Goal: Information Seeking & Learning: Find specific fact

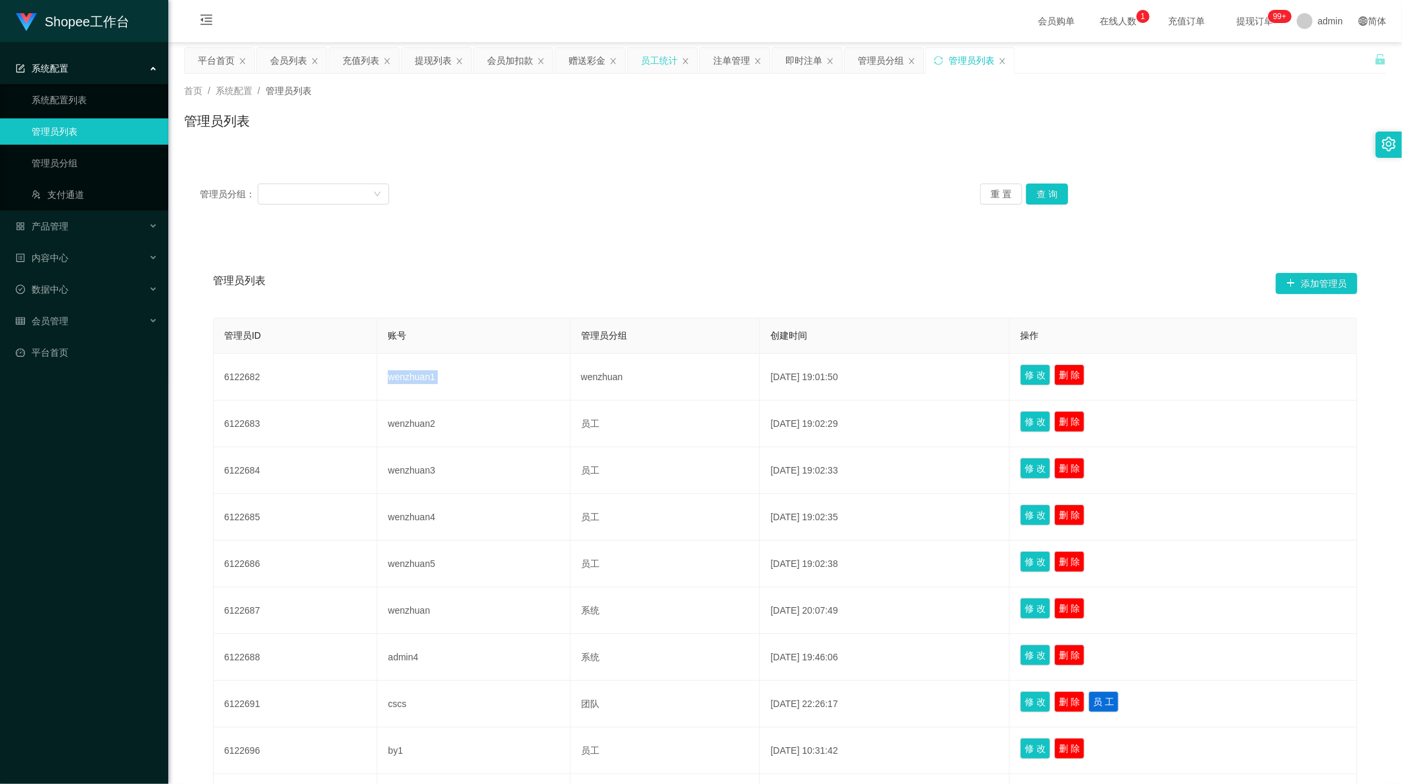
click at [663, 60] on div "员工统计" at bounding box center [659, 60] width 37 height 25
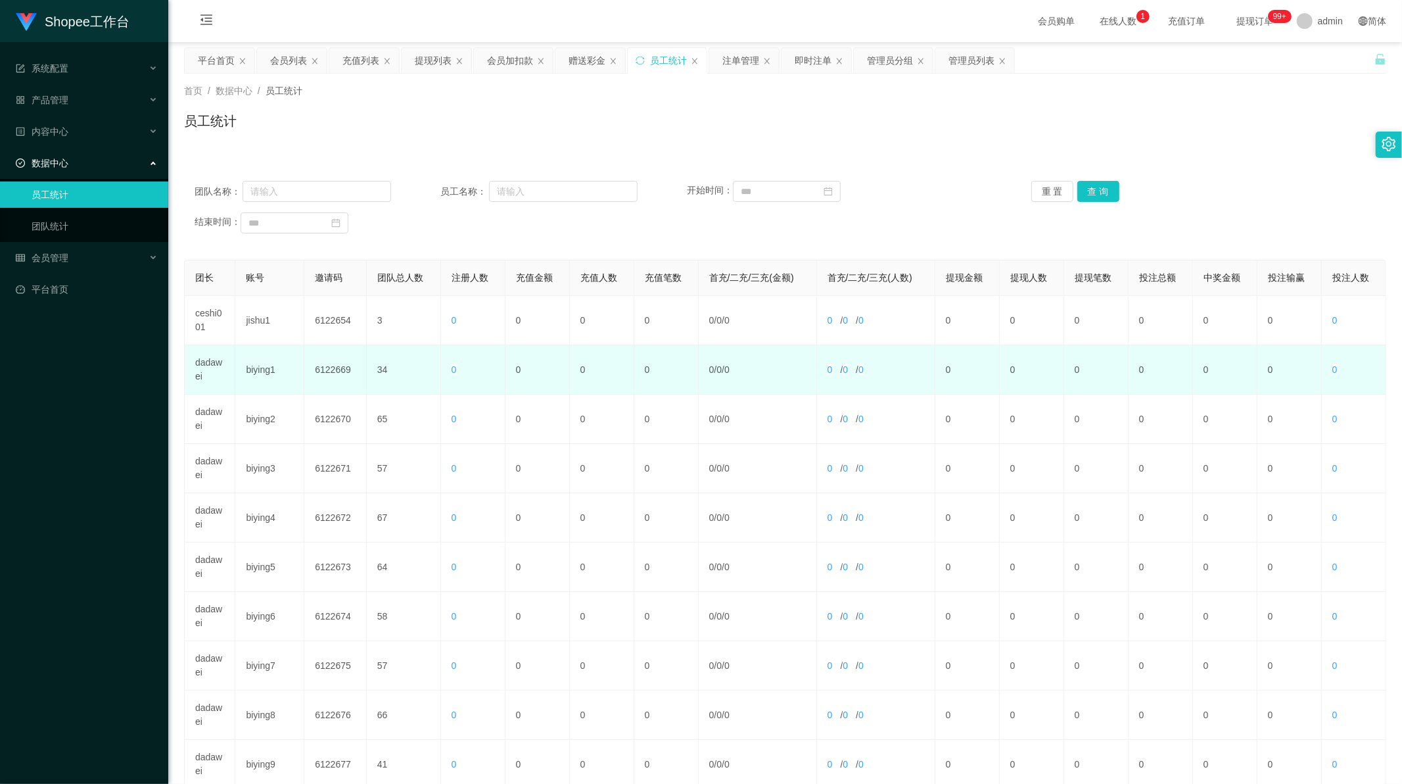
click at [206, 362] on td "dadawei" at bounding box center [210, 369] width 51 height 49
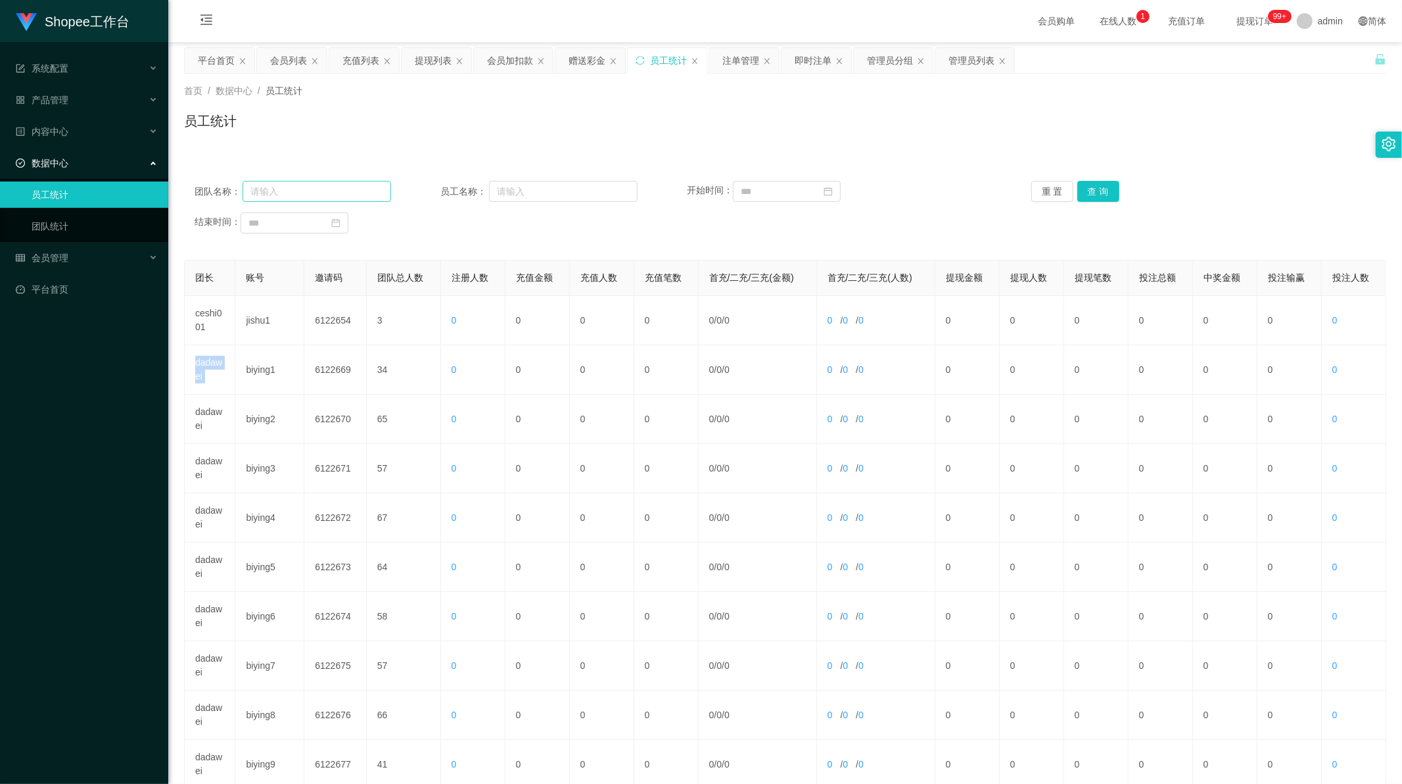
copy td "dadawei"
click at [305, 187] on input "text" at bounding box center [317, 191] width 149 height 21
paste input "dadawei"
type input "dadawei"
click at [1103, 185] on button "查 询" at bounding box center [1098, 191] width 42 height 21
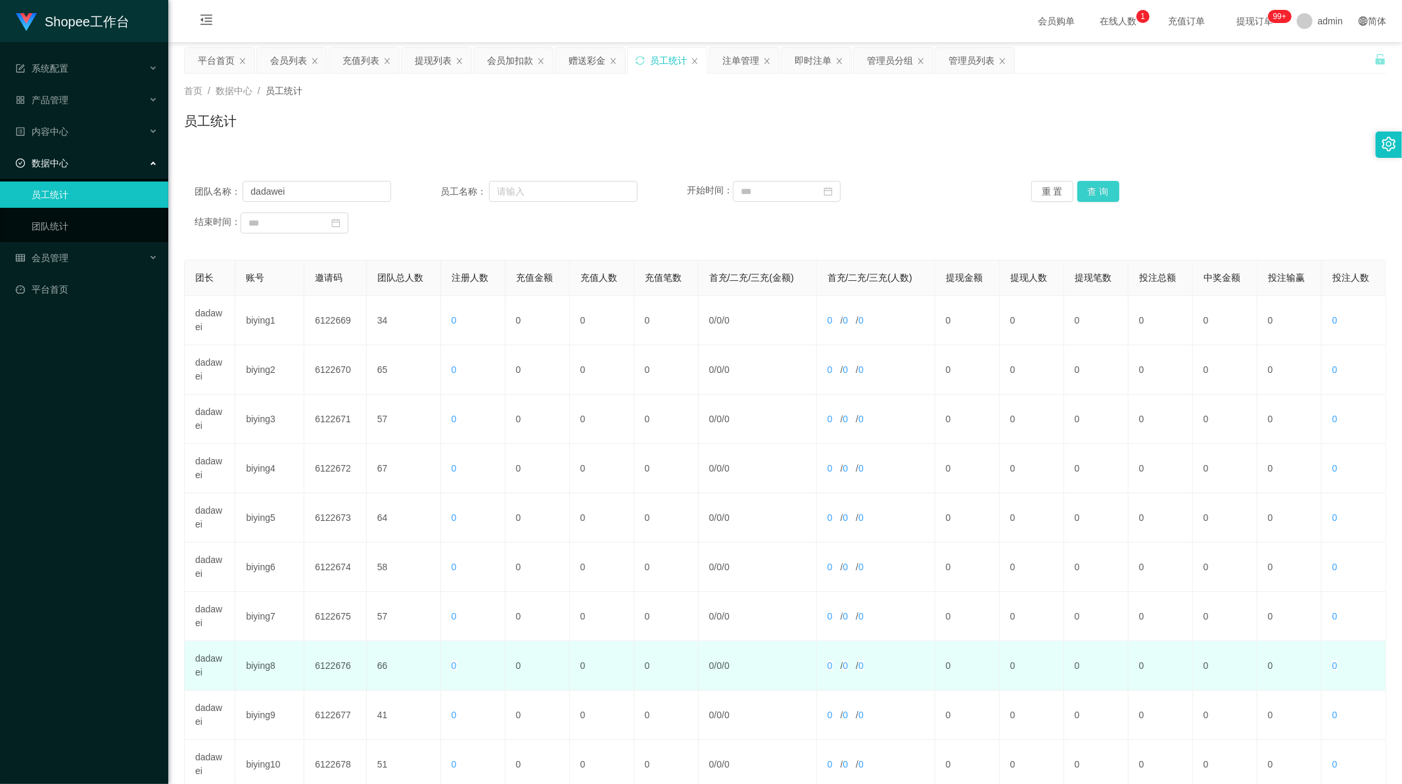
scroll to position [126, 0]
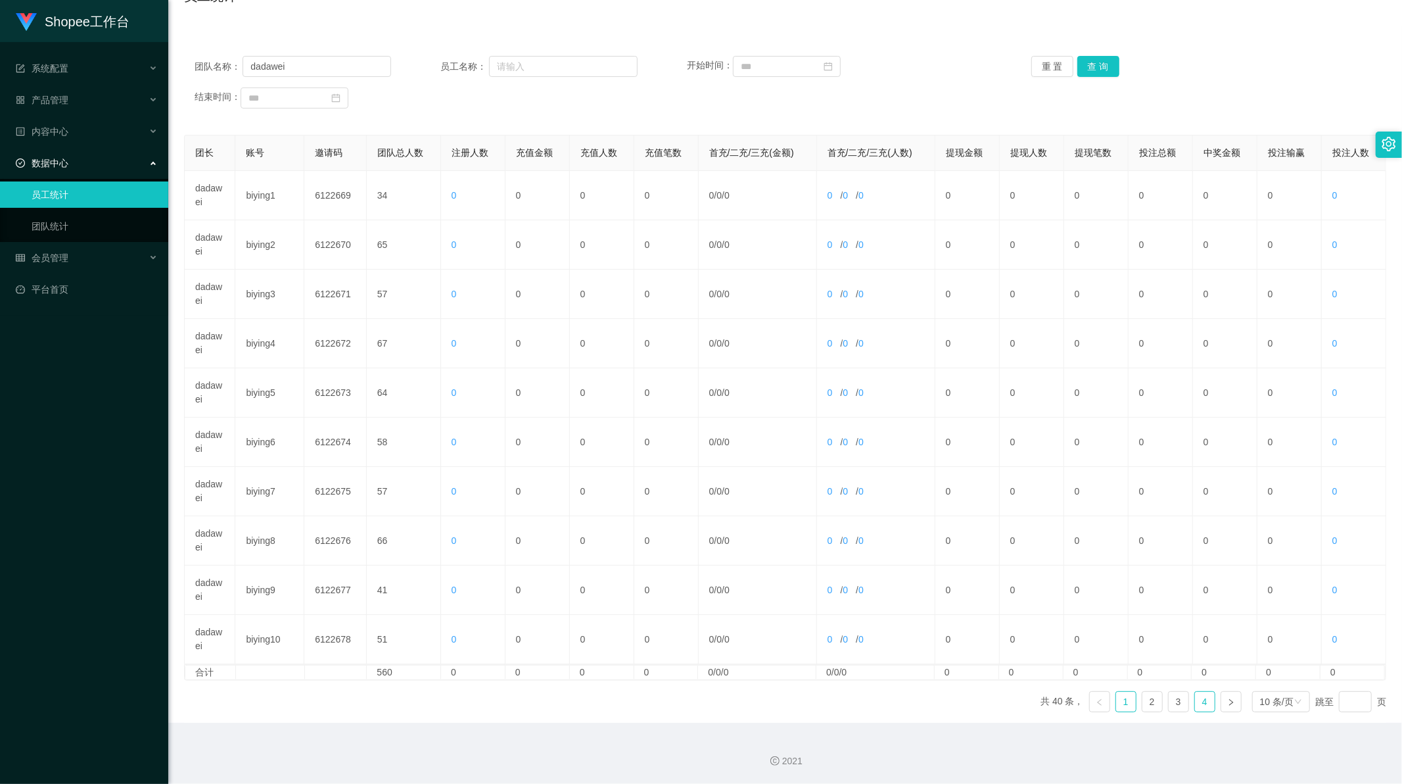
click at [1200, 701] on link "4" at bounding box center [1205, 702] width 20 height 20
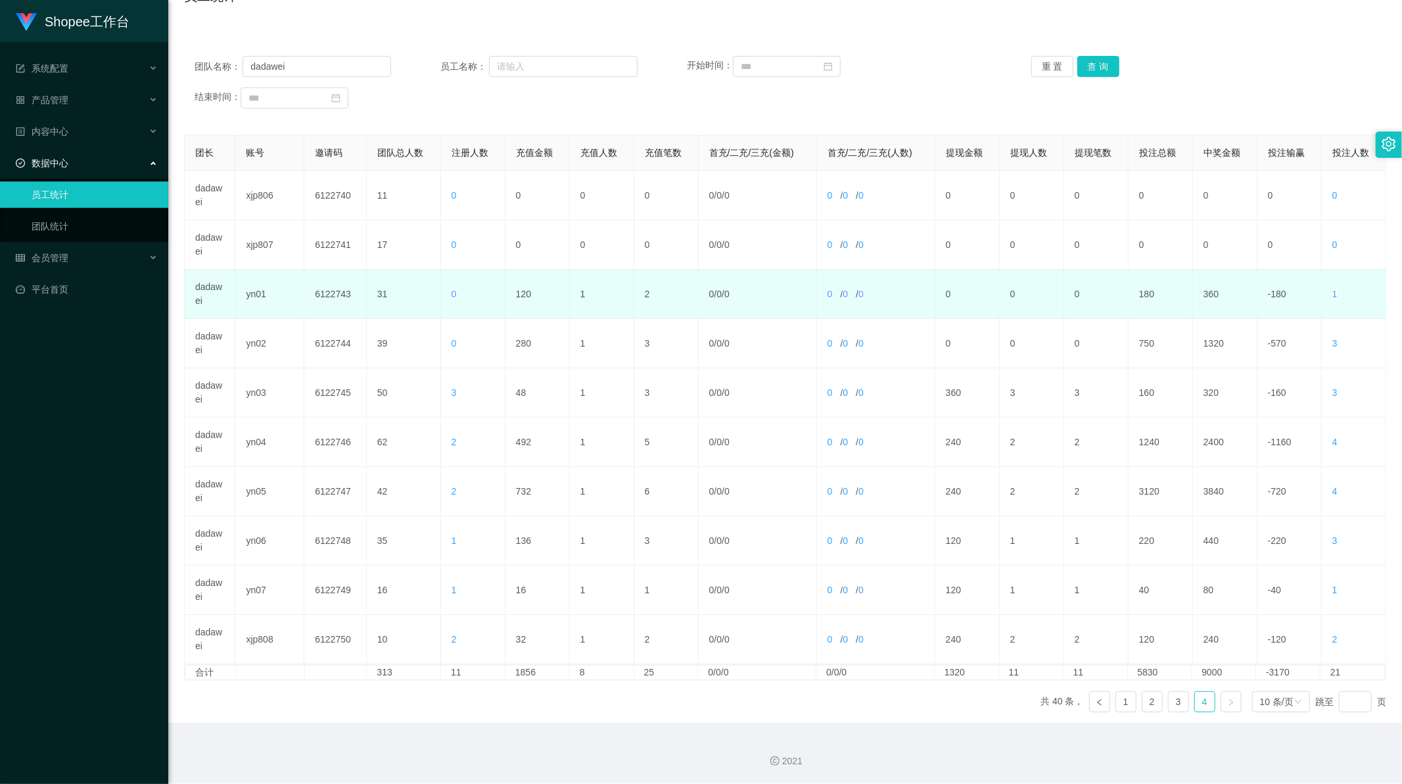
click at [519, 290] on td "120" at bounding box center [538, 294] width 64 height 49
copy td "120"
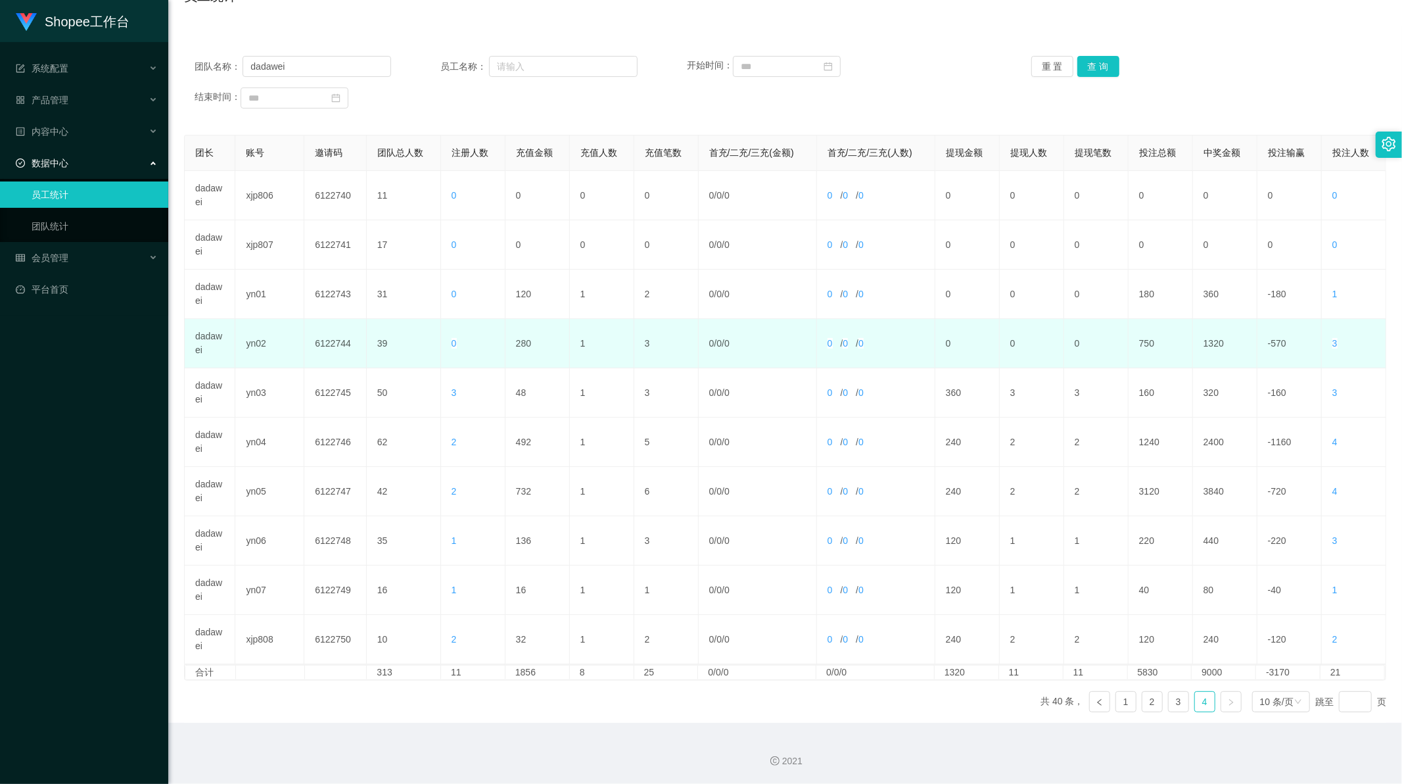
click at [516, 343] on td "280" at bounding box center [538, 343] width 64 height 49
copy td "280"
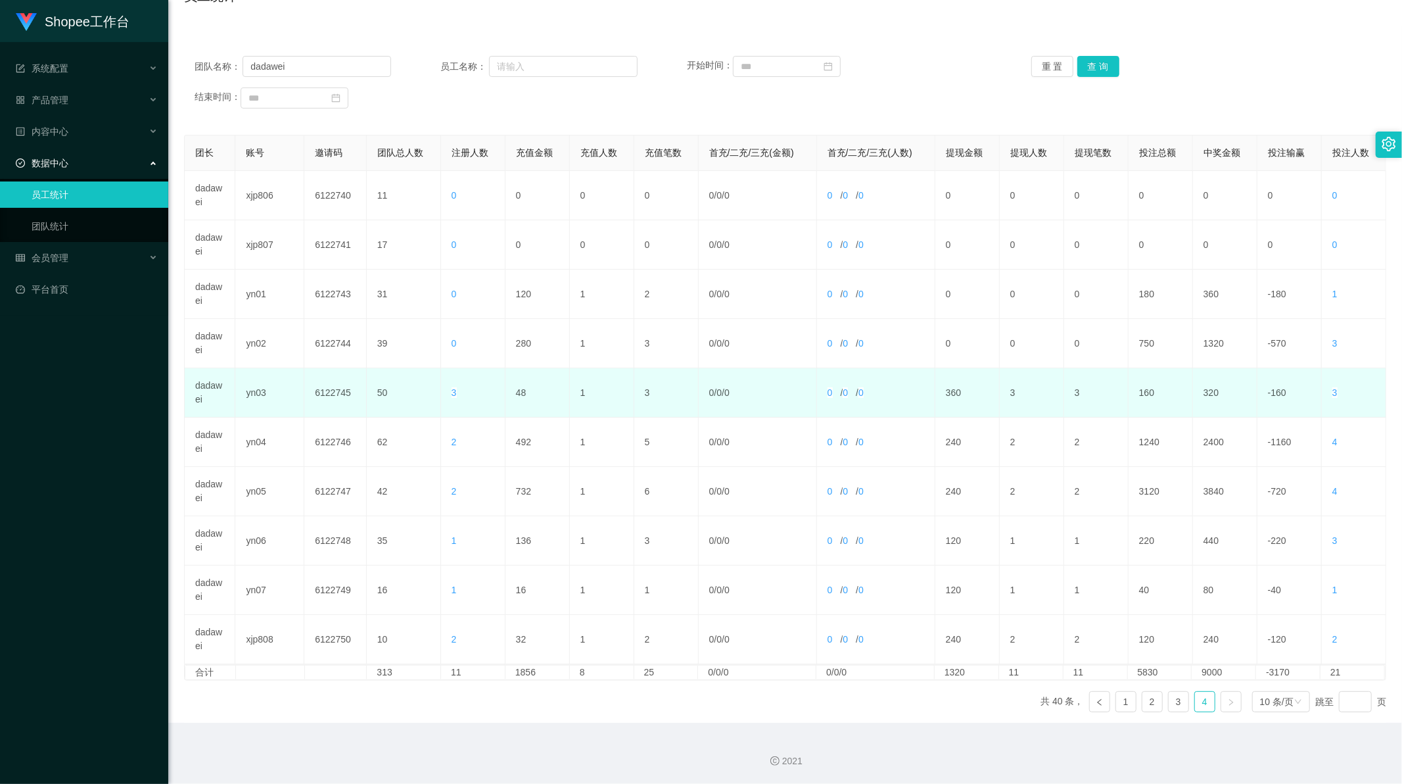
click at [521, 387] on td "48" at bounding box center [538, 392] width 64 height 49
click at [518, 389] on td "48" at bounding box center [538, 392] width 64 height 49
copy td "48"
click at [518, 389] on td "48" at bounding box center [538, 392] width 64 height 49
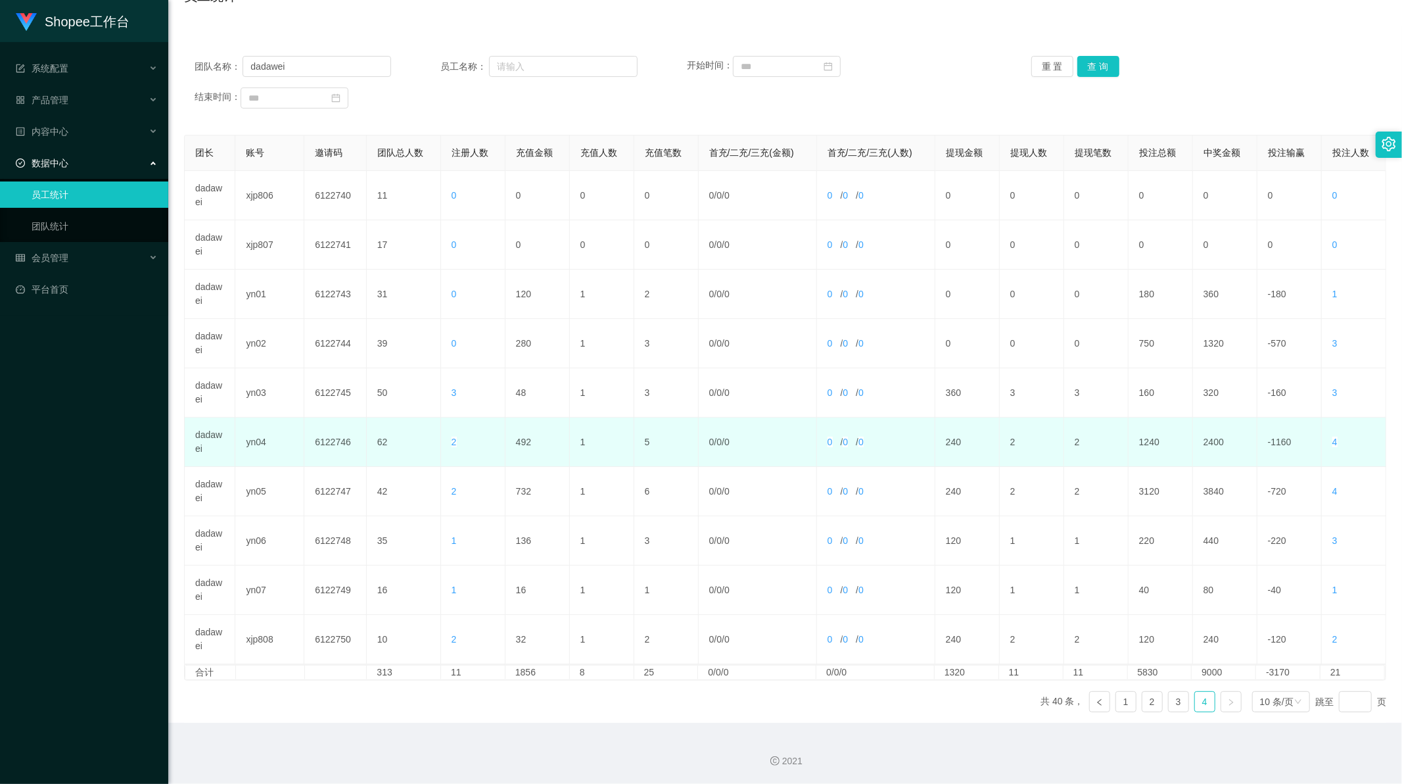
click at [522, 444] on td "492" at bounding box center [538, 441] width 64 height 49
copy td "492"
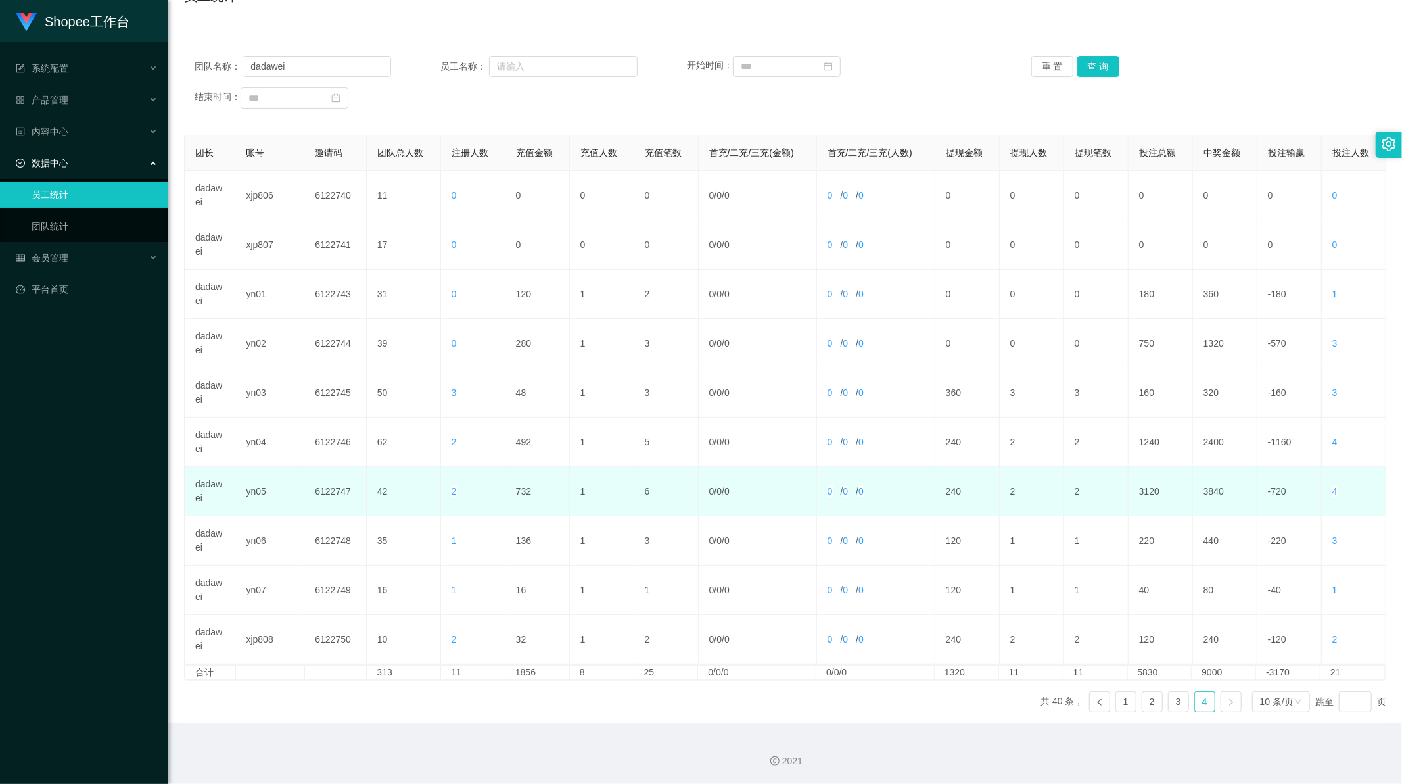
click at [525, 492] on td "732" at bounding box center [538, 491] width 64 height 49
copy td "732"
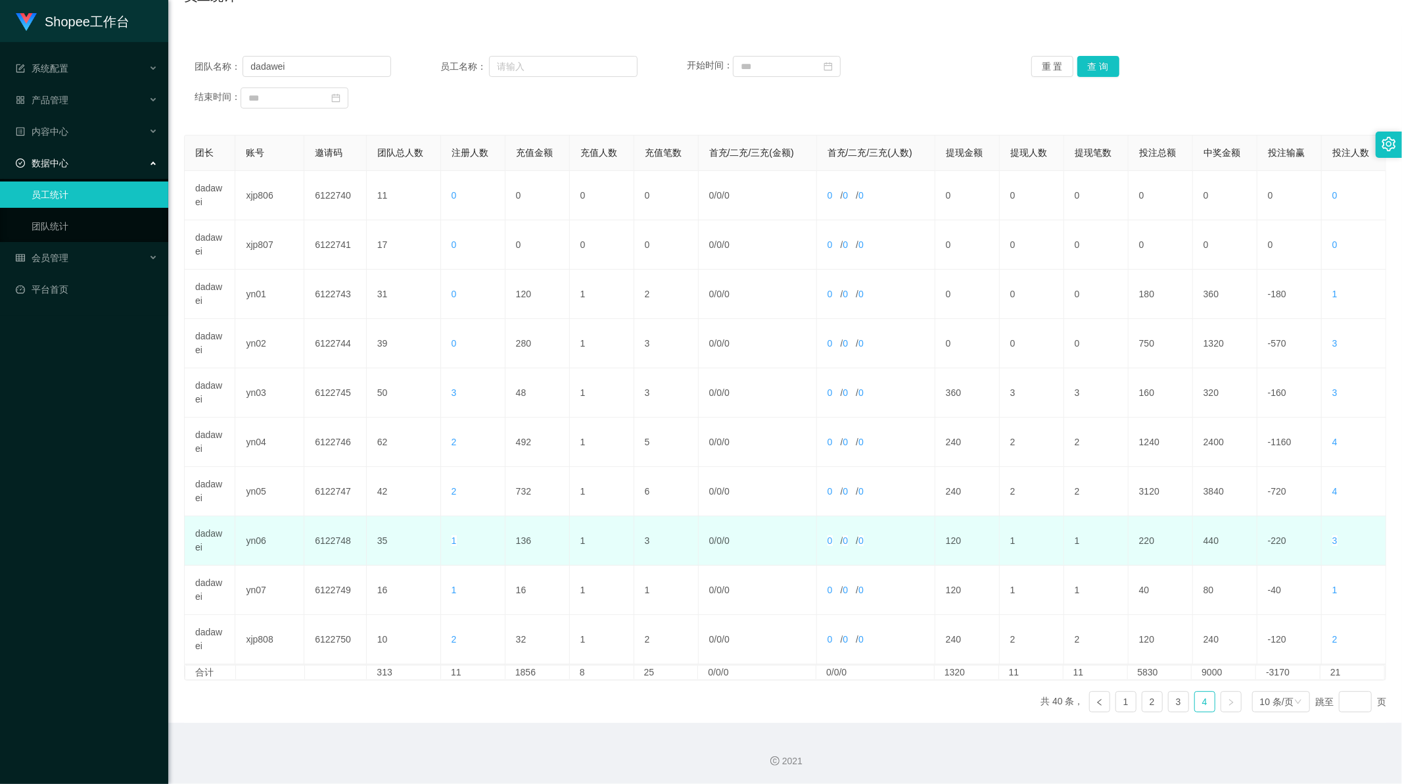
click at [527, 538] on td "136" at bounding box center [538, 540] width 64 height 49
click at [522, 539] on td "136" at bounding box center [538, 540] width 64 height 49
copy td "136"
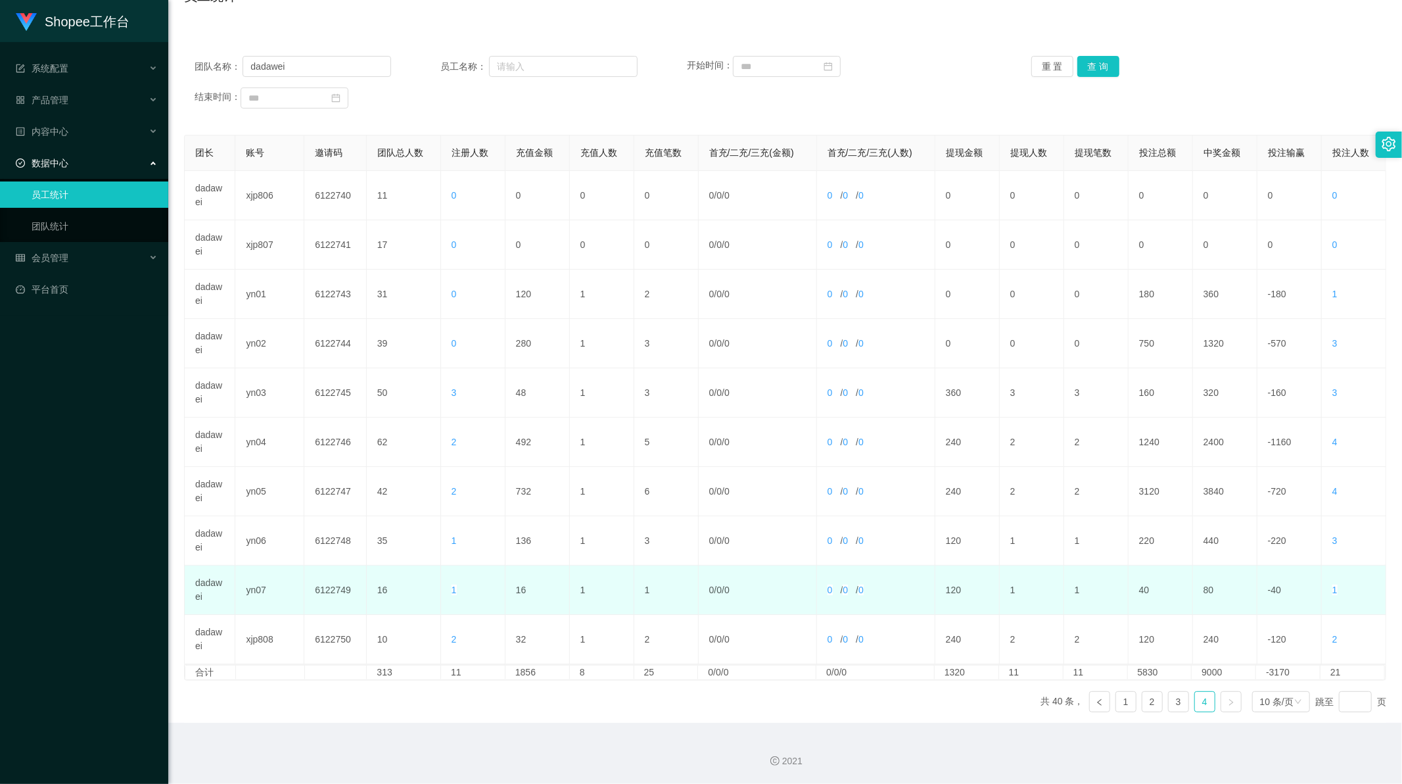
click at [521, 592] on td "16" at bounding box center [538, 589] width 64 height 49
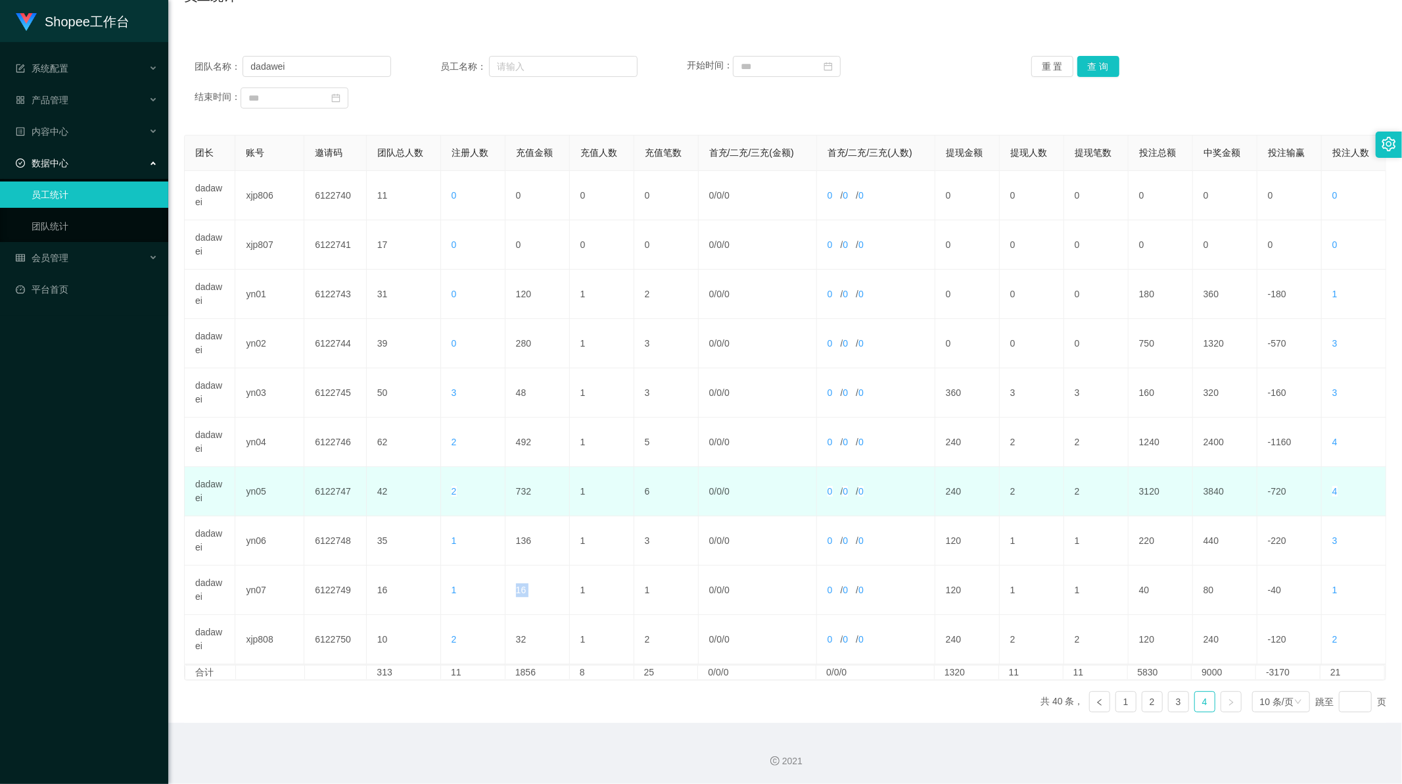
copy td "16"
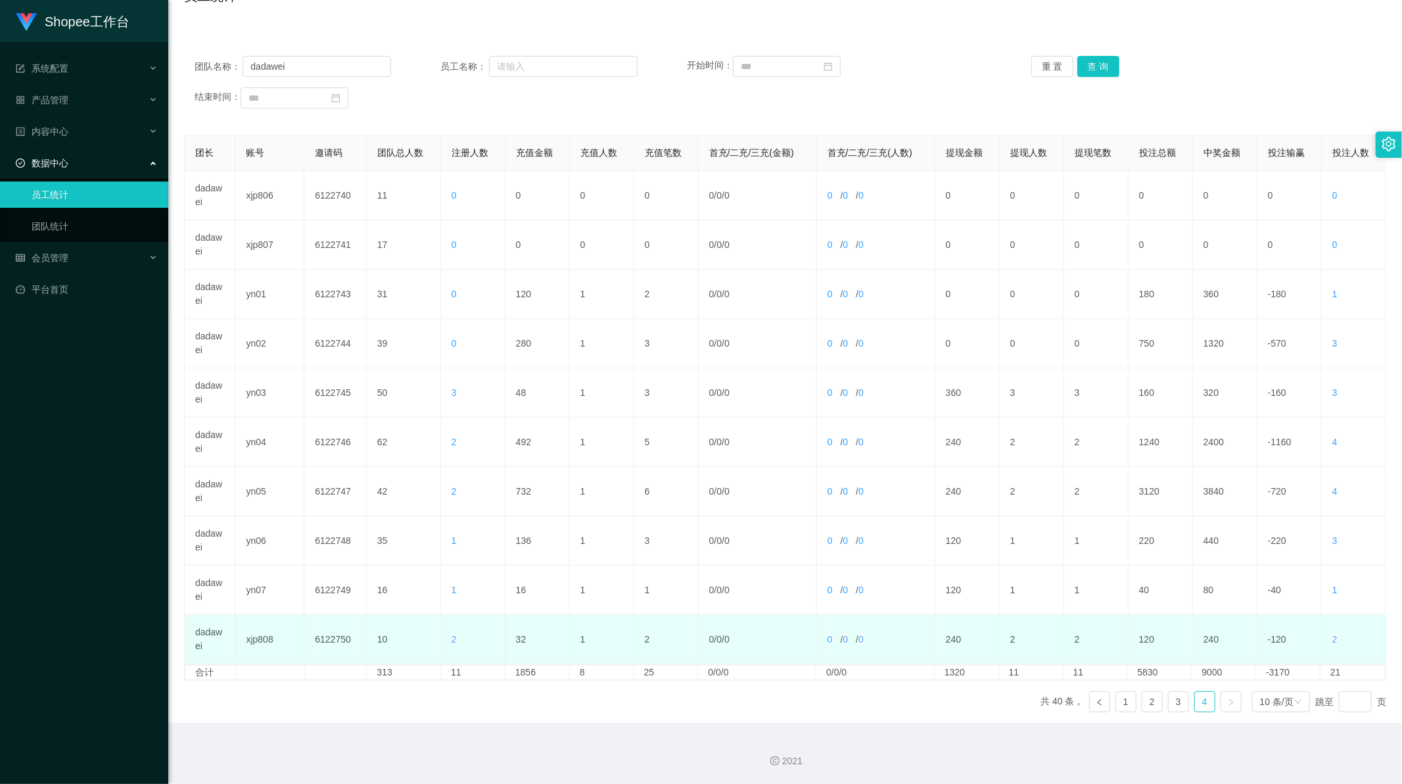
click at [519, 640] on td "32" at bounding box center [538, 639] width 64 height 49
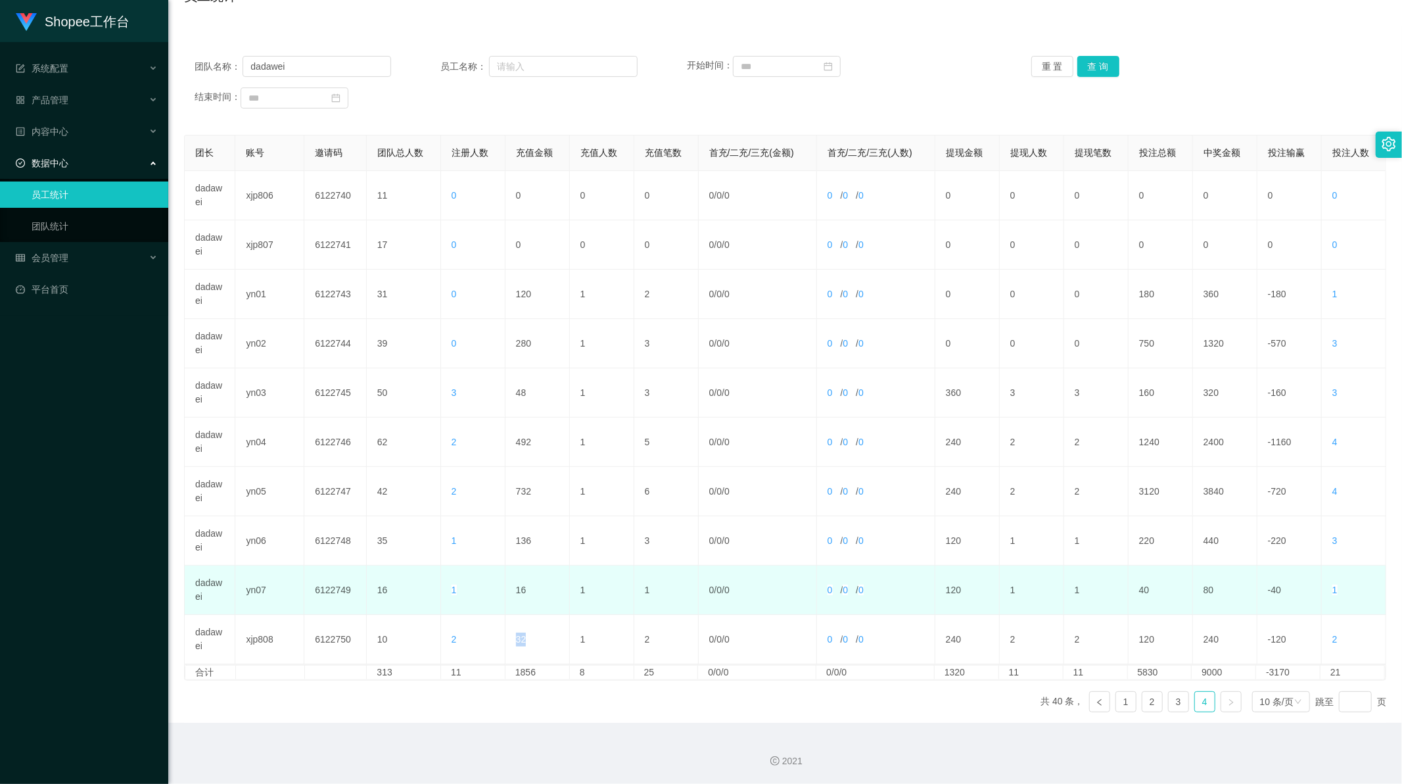
copy td "32"
